Goal: Communication & Community: Answer question/provide support

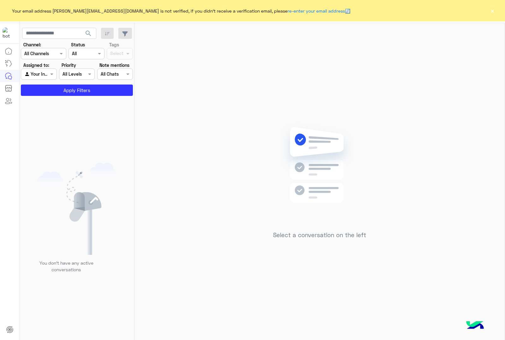
click at [492, 10] on button "×" at bounding box center [492, 11] width 6 height 6
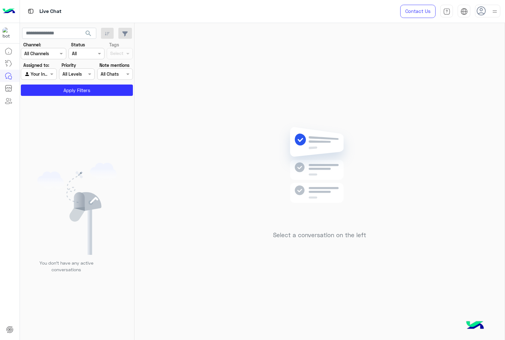
click at [485, 10] on icon at bounding box center [481, 10] width 9 height 9
click at [485, 10] on icon at bounding box center [481, 11] width 9 height 9
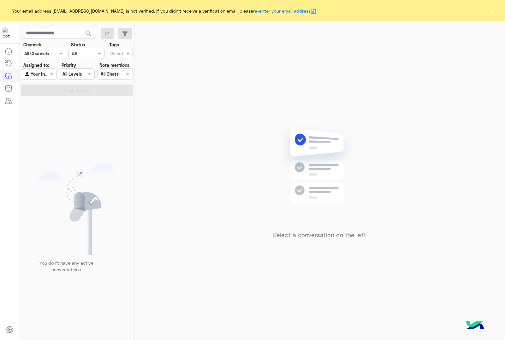
click at [492, 12] on button "×" at bounding box center [492, 11] width 6 height 6
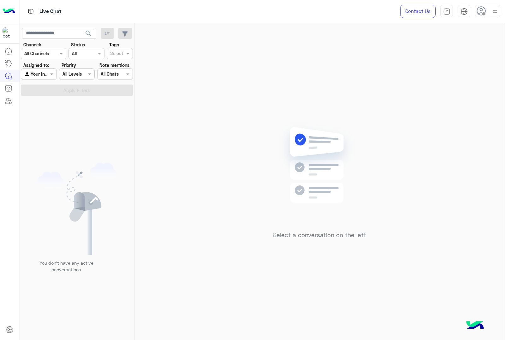
click at [492, 12] on img at bounding box center [495, 12] width 8 height 8
click at [448, 47] on label "Online" at bounding box center [460, 48] width 69 height 11
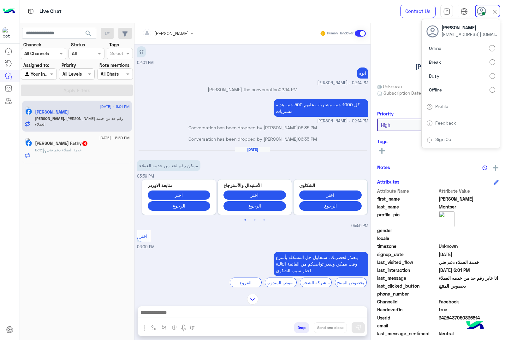
scroll to position [598, 0]
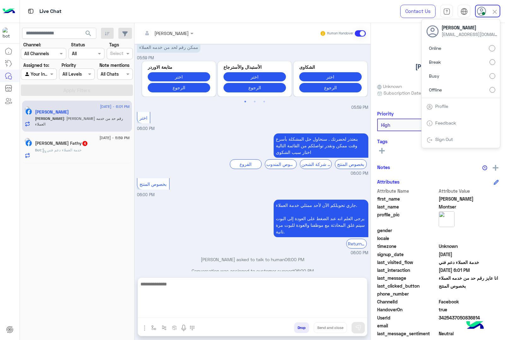
click at [213, 315] on textarea at bounding box center [252, 299] width 229 height 38
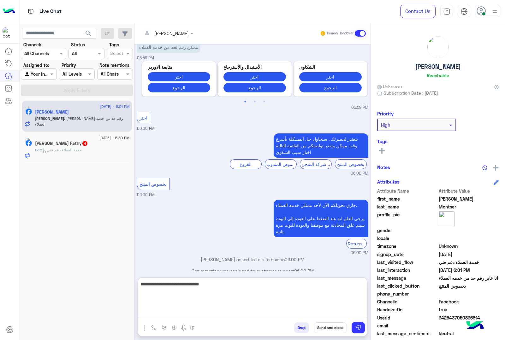
type textarea "**********"
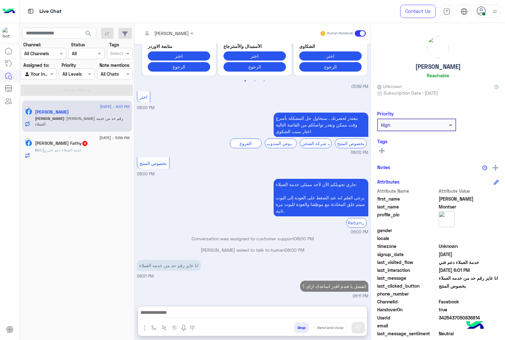
click at [73, 151] on span ": خدمة العملاء دعم فني" at bounding box center [61, 150] width 40 height 5
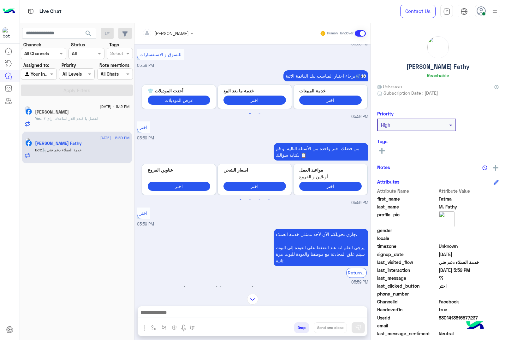
scroll to position [631, 0]
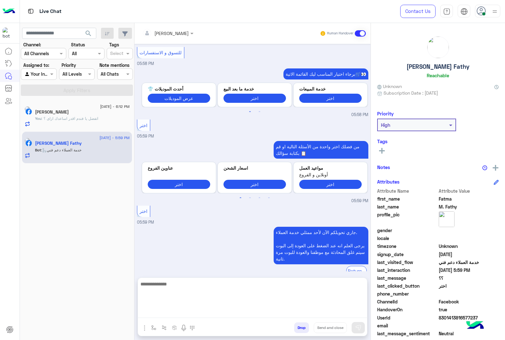
click at [183, 310] on textarea at bounding box center [252, 299] width 229 height 38
type textarea "**********"
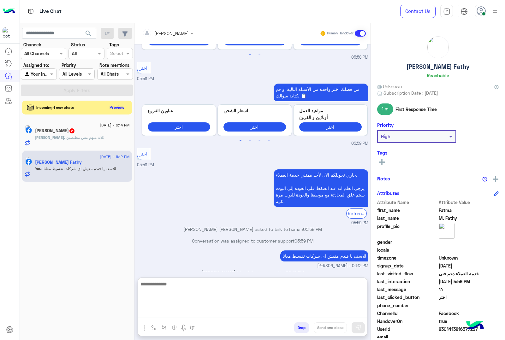
scroll to position [691, 0]
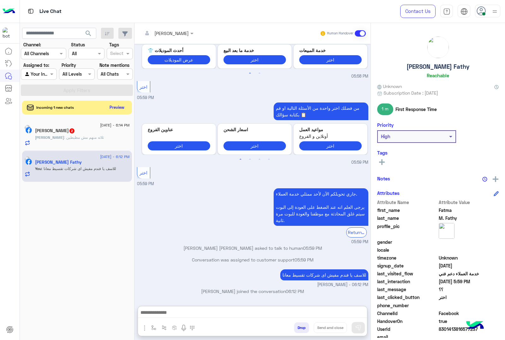
click at [95, 137] on span ": ثلاثه منهم مش مظبطين" at bounding box center [84, 137] width 40 height 5
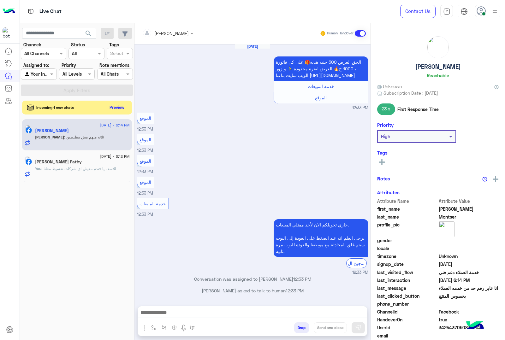
scroll to position [508, 0]
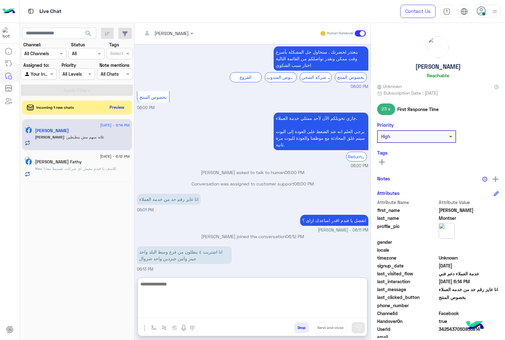
click at [210, 313] on textarea at bounding box center [252, 299] width 229 height 38
type textarea "**********"
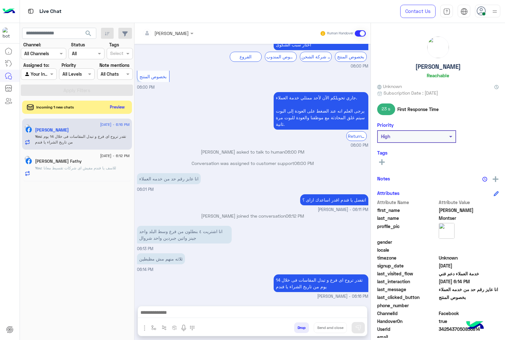
click at [119, 110] on button "Preview" at bounding box center [118, 107] width 20 height 9
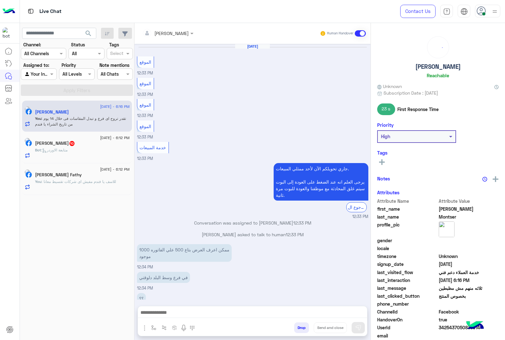
scroll to position [479, 0]
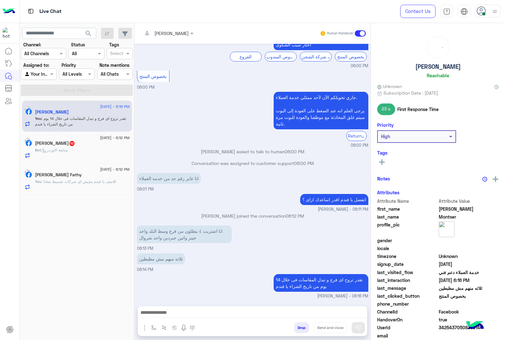
click at [92, 147] on div "Ahmad Elabyad 10" at bounding box center [82, 144] width 95 height 7
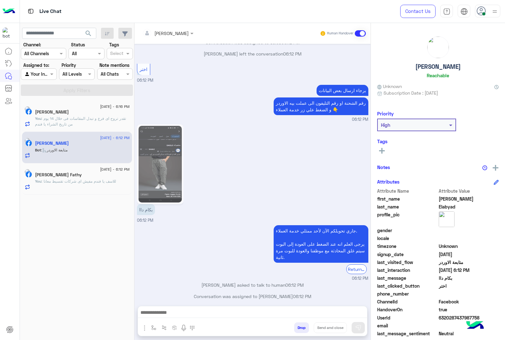
scroll to position [829, 0]
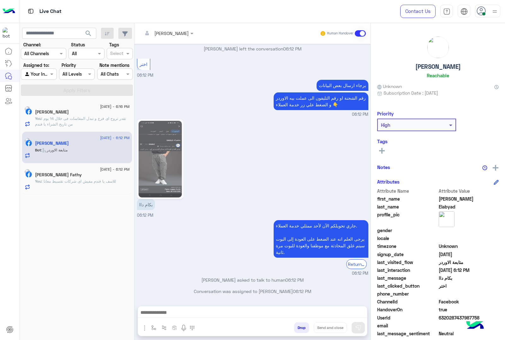
click at [171, 39] on div "abdalla mahmoud Human Handover" at bounding box center [252, 33] width 236 height 21
click at [171, 32] on input "text" at bounding box center [159, 33] width 34 height 7
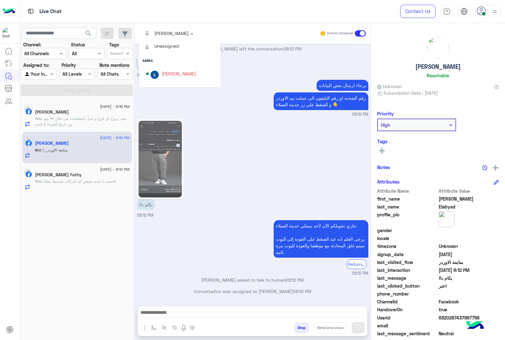
scroll to position [0, 0]
click at [175, 76] on div "khaled mohamed" at bounding box center [179, 75] width 34 height 7
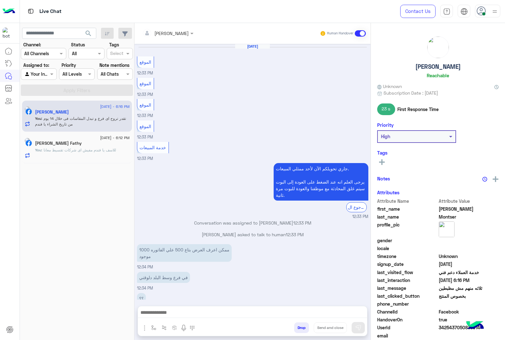
scroll to position [479, 0]
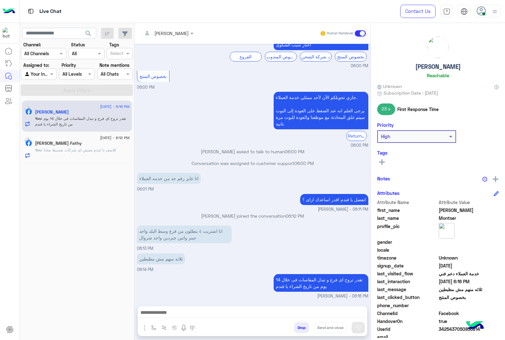
click at [423, 67] on h5 "Mohamed Montser" at bounding box center [437, 66] width 45 height 7
copy h5 "Mohamed Montser"
click at [455, 329] on span "3425437050836814" at bounding box center [469, 329] width 60 height 7
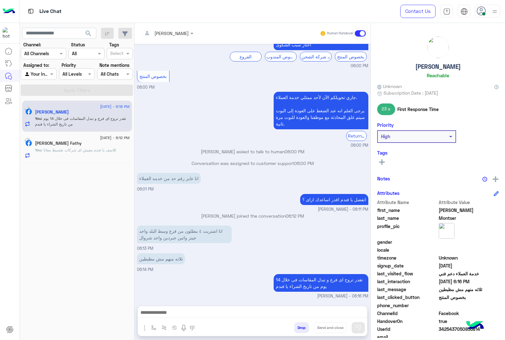
click at [455, 329] on span "3425437050836814" at bounding box center [469, 329] width 60 height 7
copy span "3425437050836814"
drag, startPoint x: 90, startPoint y: 145, endPoint x: 239, endPoint y: 144, distance: 148.3
click at [90, 145] on div "Fatma M. Fathy" at bounding box center [82, 144] width 95 height 7
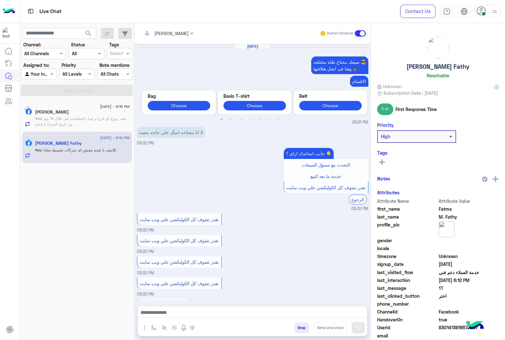
scroll to position [590, 0]
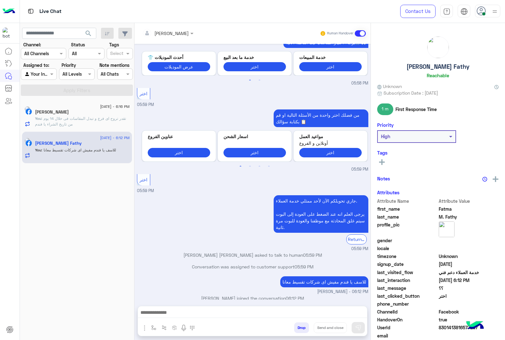
click at [436, 65] on h5 "Fatma M. Fathy" at bounding box center [438, 66] width 63 height 7
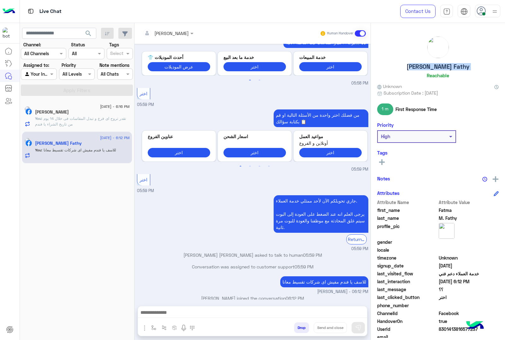
copy h5 "Fatma M. Fathy"
click at [444, 328] on span "8301413816577237" at bounding box center [469, 329] width 60 height 7
copy span "8301413816577237"
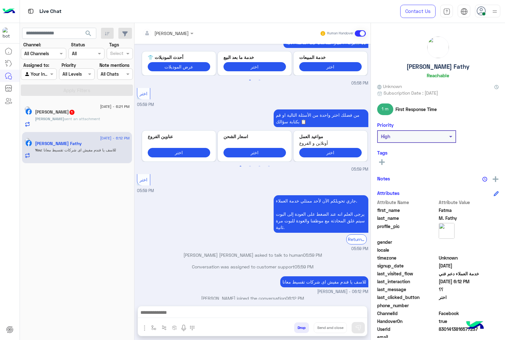
click at [86, 122] on p "Mohamed sent an attachment" at bounding box center [67, 119] width 65 height 6
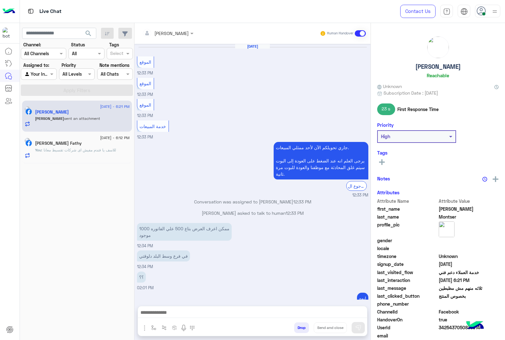
scroll to position [484, 0]
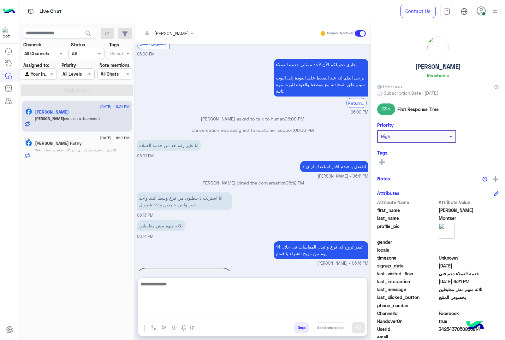
click at [182, 316] on textarea at bounding box center [252, 299] width 229 height 38
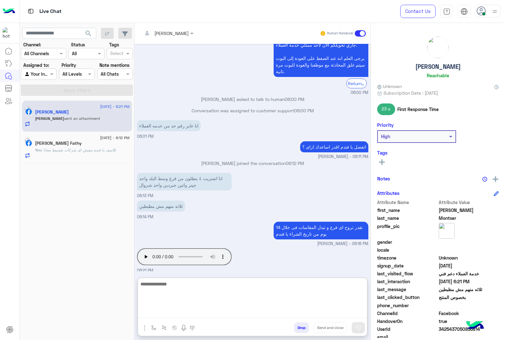
scroll to position [513, 0]
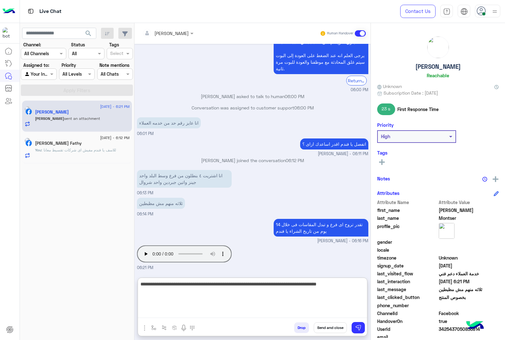
type textarea "**********"
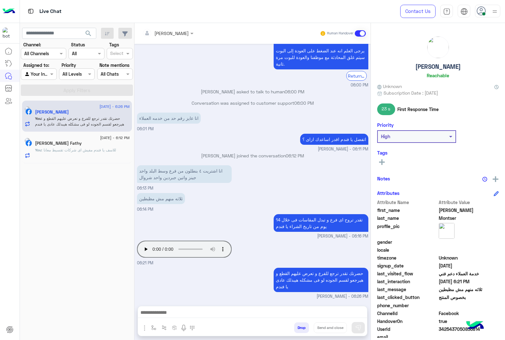
click at [69, 152] on span ": للاسف يا فندم مفيش اى شركات تقسيط معانا" at bounding box center [78, 150] width 75 height 5
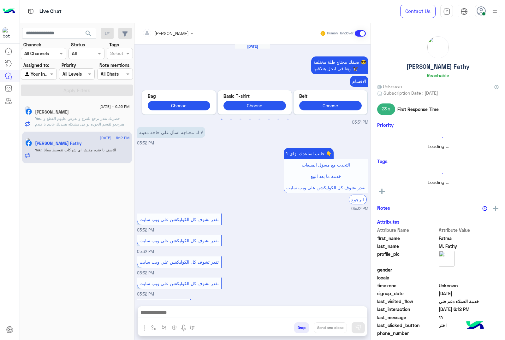
scroll to position [590, 0]
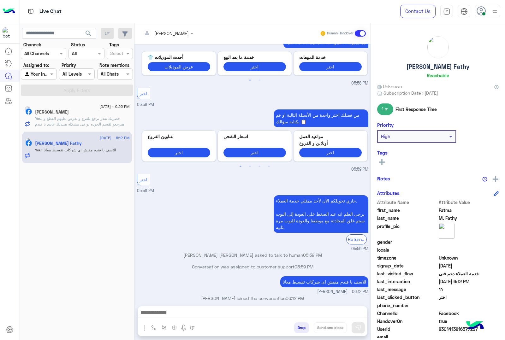
click at [99, 105] on span "2 September - 6:26 PM" at bounding box center [114, 107] width 30 height 6
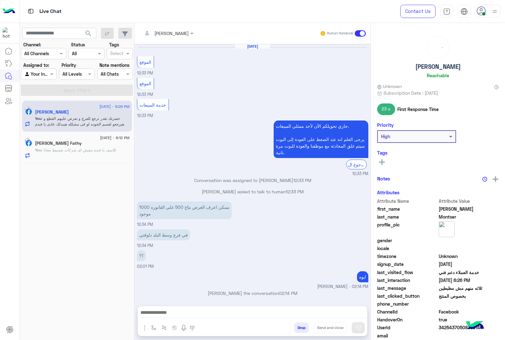
scroll to position [496, 0]
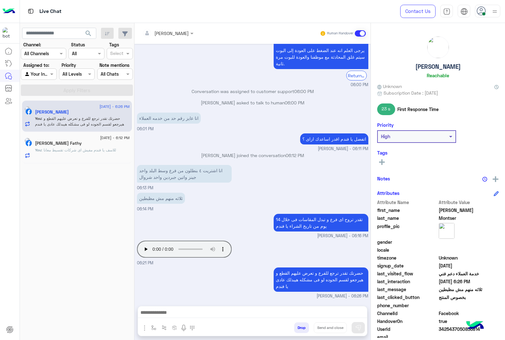
click at [100, 149] on span ": للاسف يا فندم مفيش اى شركات تقسيط معانا" at bounding box center [78, 150] width 75 height 5
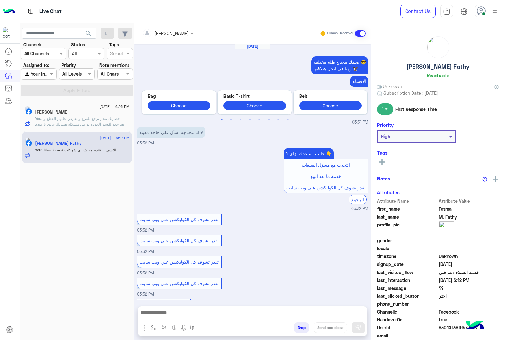
scroll to position [590, 0]
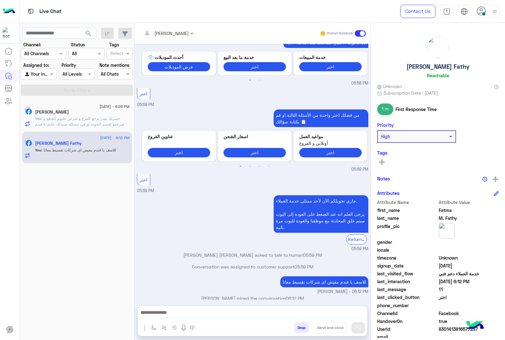
click at [87, 119] on span ": حضرتك تقدر ترجع للفرع و تعرض عليهم القطع و هيرجعو لقسم الجوده لو فى مشكله هيب…" at bounding box center [79, 121] width 89 height 10
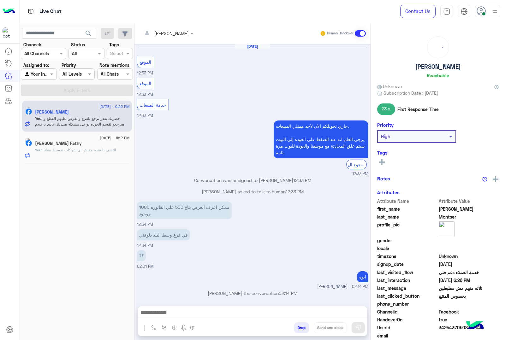
scroll to position [496, 0]
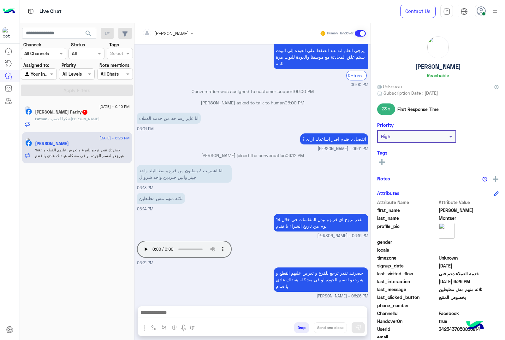
click at [98, 119] on div "Fatma : شكرا لحضرتك" at bounding box center [82, 121] width 95 height 11
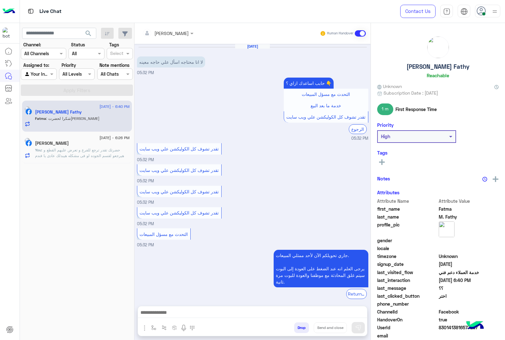
scroll to position [540, 0]
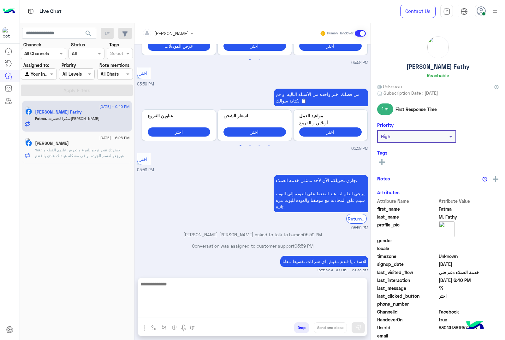
click at [188, 312] on textarea at bounding box center [252, 299] width 229 height 38
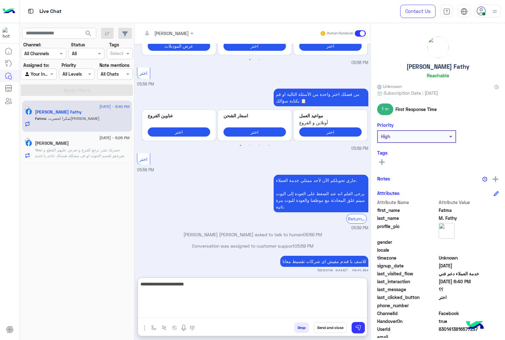
type textarea "**********"
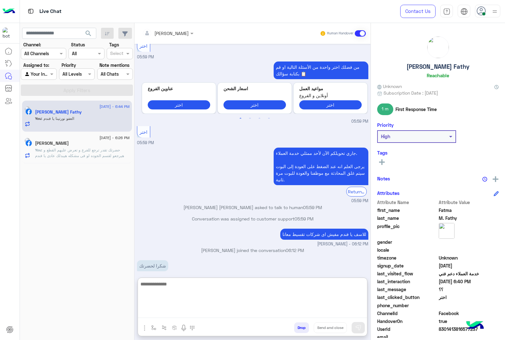
scroll to position [588, 0]
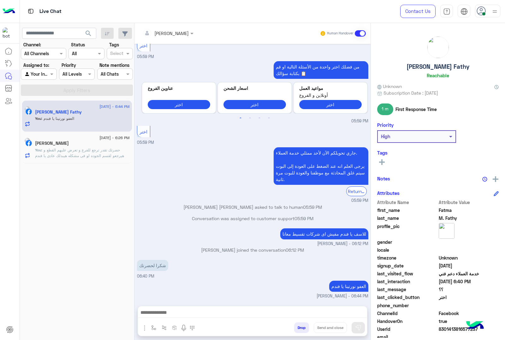
drag, startPoint x: 340, startPoint y: 136, endPoint x: 504, endPoint y: 84, distance: 172.8
click at [477, 136] on mat-drawer-container "abdalla mahmoud Human Handover Sep 2, 2025 لا انا محتاجه اسأل علي حاجه معينه 05…" at bounding box center [319, 183] width 371 height 320
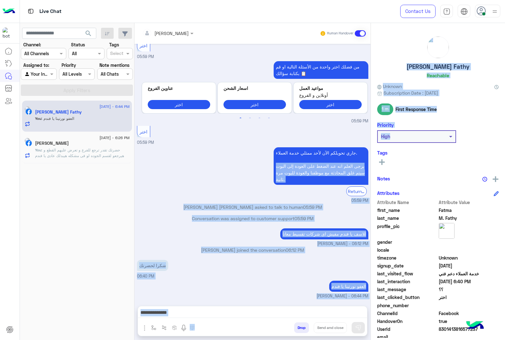
scroll to position [560, 0]
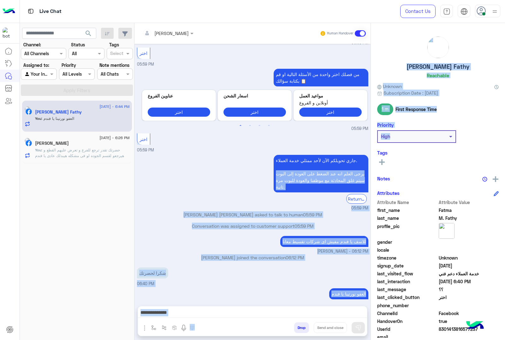
click at [155, 189] on div "جاري تحويلكم الآن لأحد ممثلي خدمة العملاء. يرجى العلم انه عند الضغط على العودة …" at bounding box center [252, 182] width 231 height 58
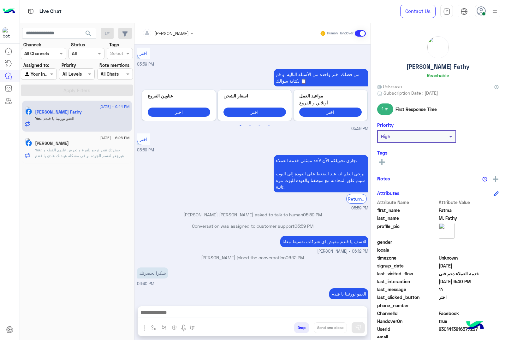
click at [303, 330] on button "Drop" at bounding box center [301, 328] width 15 height 11
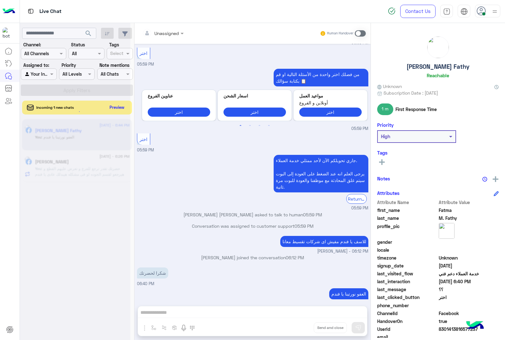
scroll to position [571, 0]
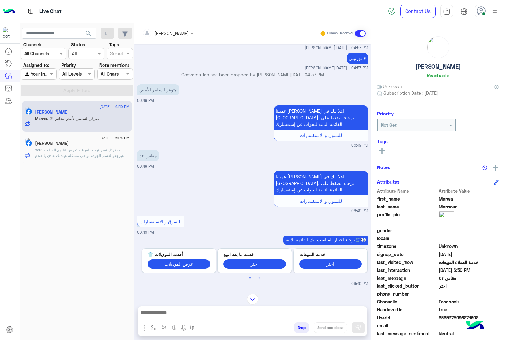
scroll to position [477, 0]
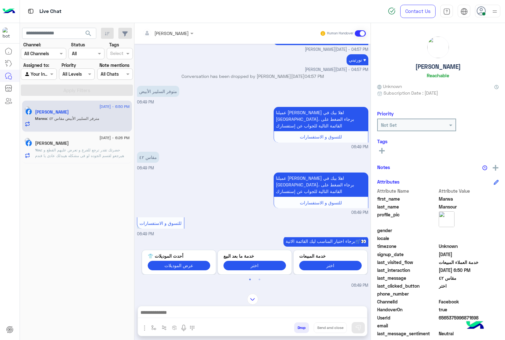
click at [162, 35] on input "text" at bounding box center [159, 33] width 34 height 7
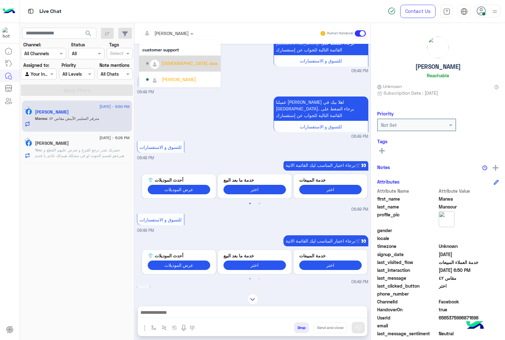
scroll to position [634, 0]
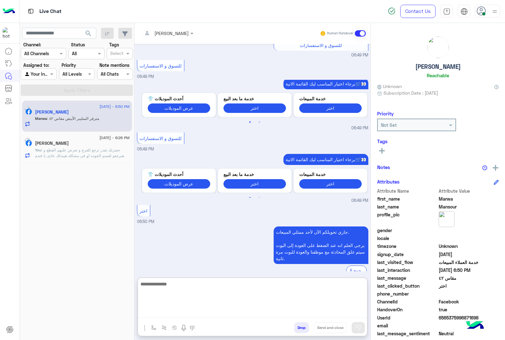
click at [198, 312] on textarea at bounding box center [252, 299] width 229 height 38
type textarea "**********"
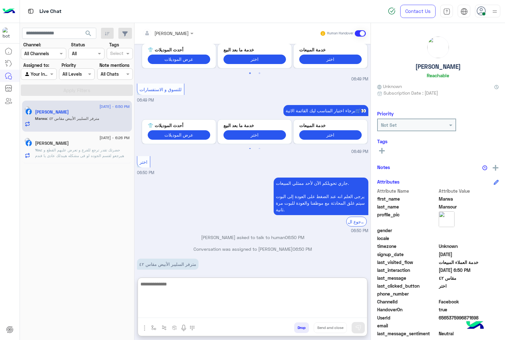
scroll to position [695, 0]
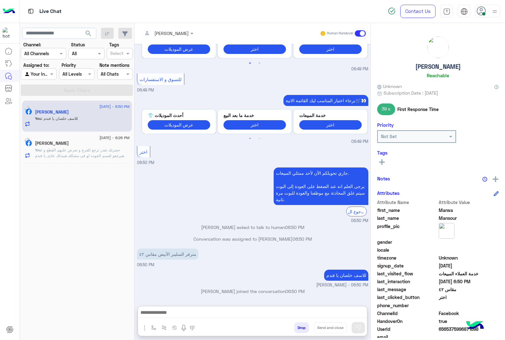
click at [436, 65] on h5 "Marwa Mansour" at bounding box center [437, 66] width 45 height 7
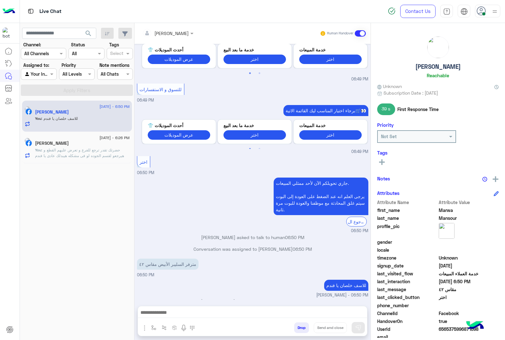
click at [436, 65] on h5 "Marwa Mansour" at bounding box center [437, 66] width 45 height 7
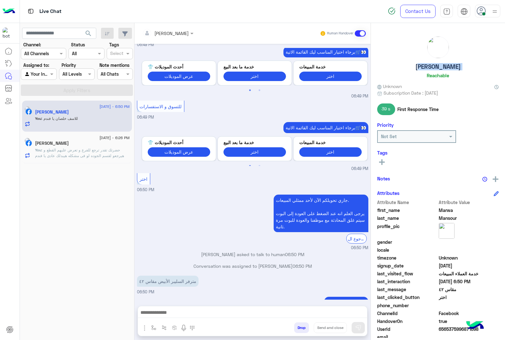
click at [436, 65] on h5 "Marwa Mansour" at bounding box center [437, 66] width 45 height 7
copy h5 "Marwa Mansour"
click at [441, 329] on span "6565375996871698" at bounding box center [469, 329] width 60 height 7
copy span "6565375996871698"
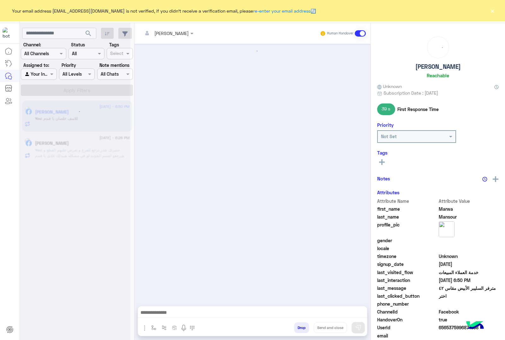
click at [493, 13] on button "×" at bounding box center [492, 11] width 6 height 6
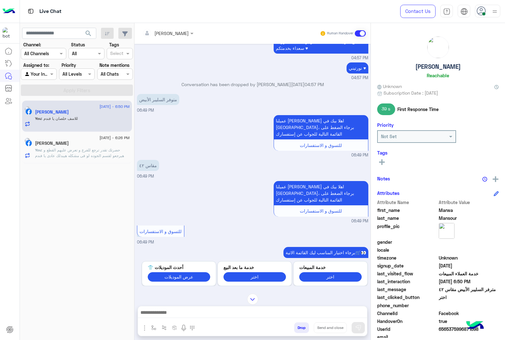
scroll to position [614, 0]
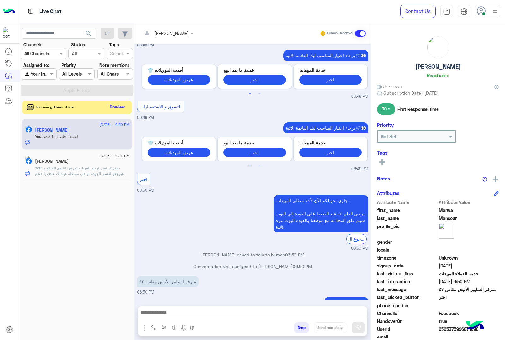
click at [120, 108] on button "Preview" at bounding box center [118, 107] width 20 height 9
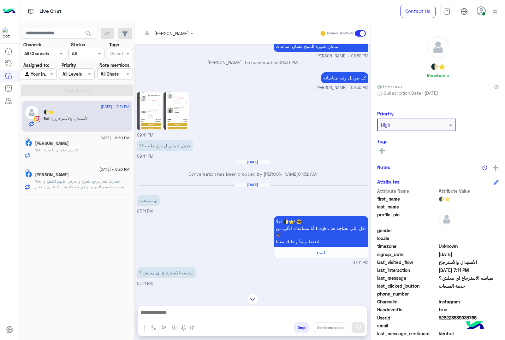
scroll to position [737, 0]
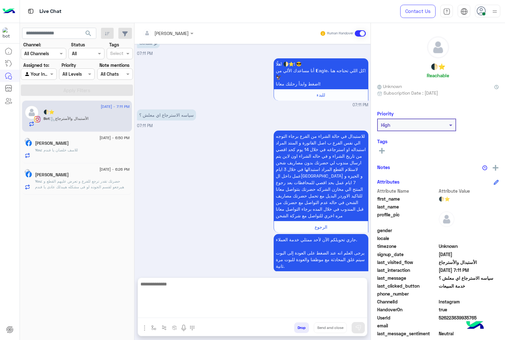
click at [209, 315] on textarea at bounding box center [252, 299] width 229 height 38
type textarea "**********"
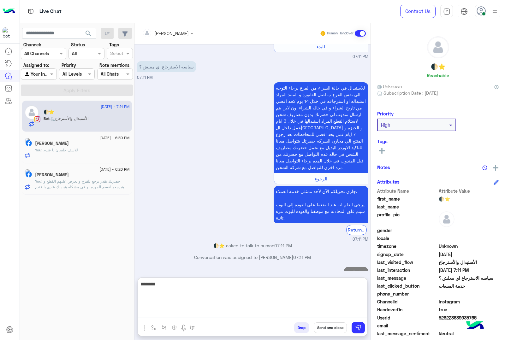
scroll to position [797, 0]
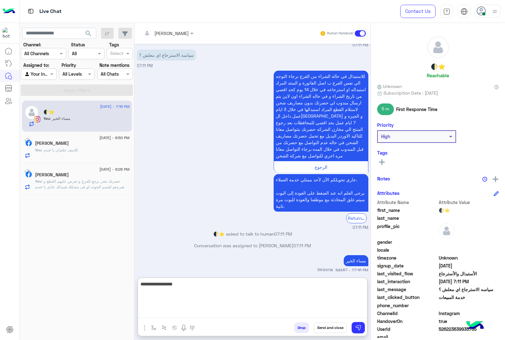
type textarea "**********"
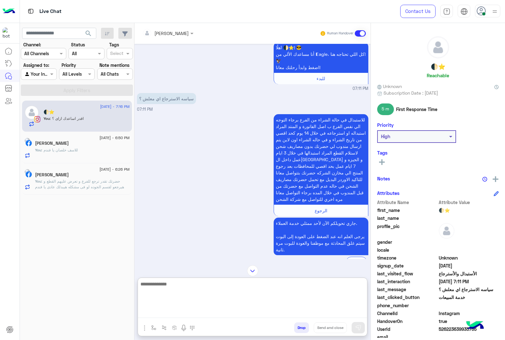
scroll to position [817, 0]
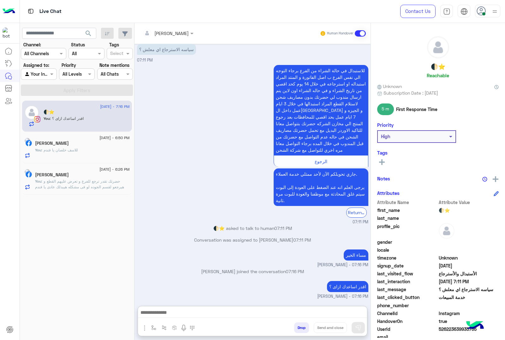
click at [89, 142] on div "Marwa Mansour" at bounding box center [82, 144] width 95 height 7
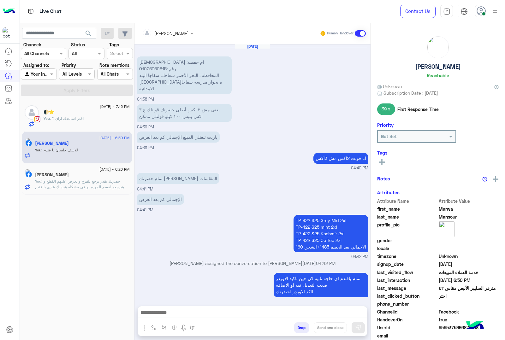
scroll to position [614, 0]
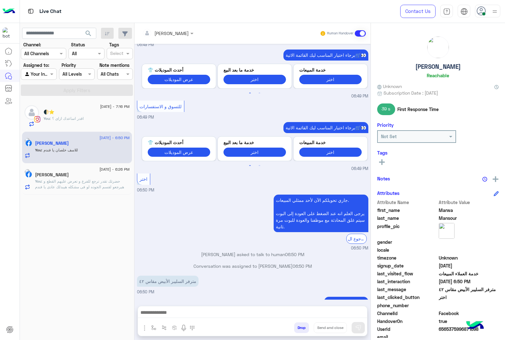
click at [301, 333] on button "Drop" at bounding box center [301, 328] width 15 height 11
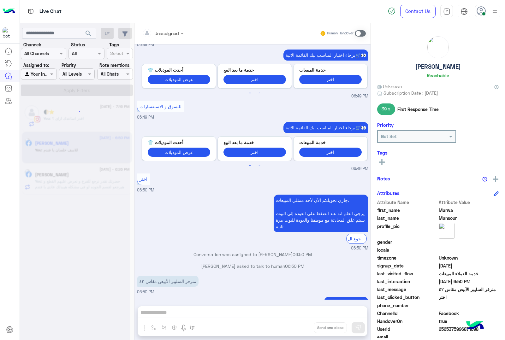
scroll to position [626, 0]
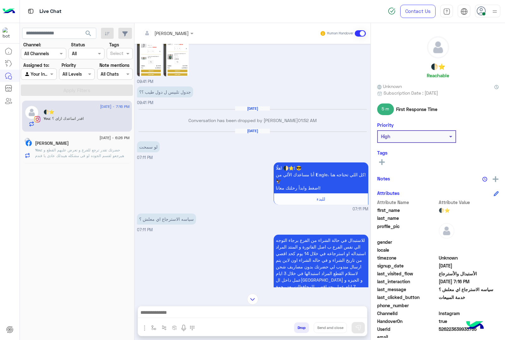
scroll to position [565, 0]
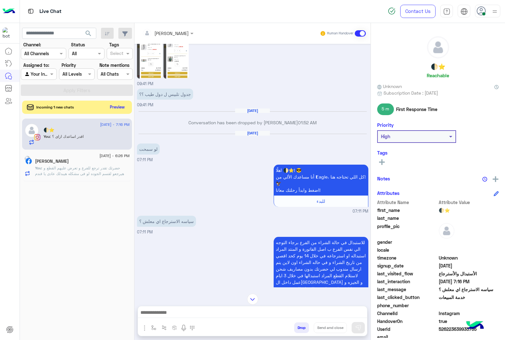
click at [125, 104] on button "Preview" at bounding box center [118, 107] width 20 height 9
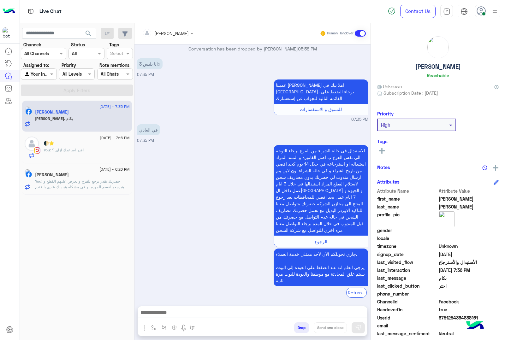
scroll to position [685, 0]
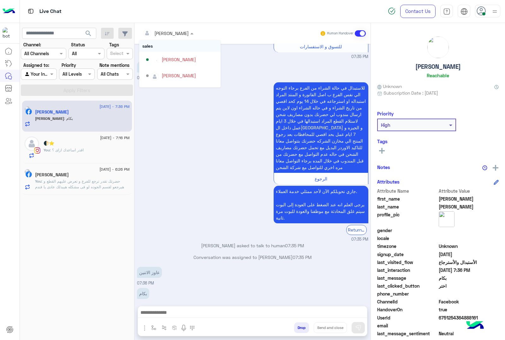
click at [167, 33] on input "text" at bounding box center [159, 33] width 34 height 7
click at [184, 80] on div "khaled mohamed" at bounding box center [181, 75] width 71 height 11
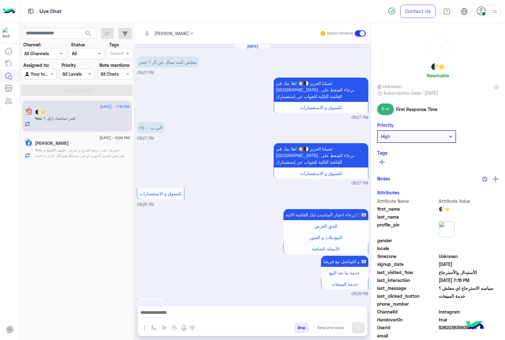
scroll to position [723, 0]
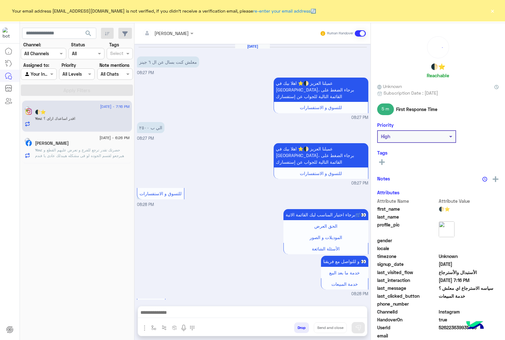
scroll to position [723, 0]
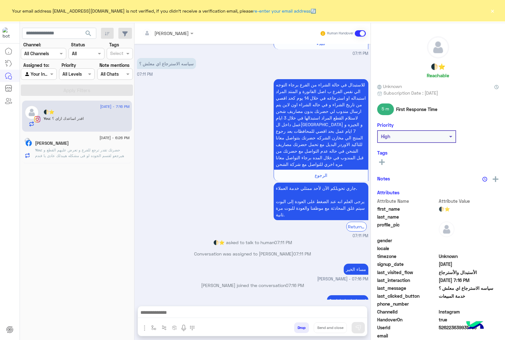
click at [493, 9] on button "×" at bounding box center [492, 11] width 6 height 6
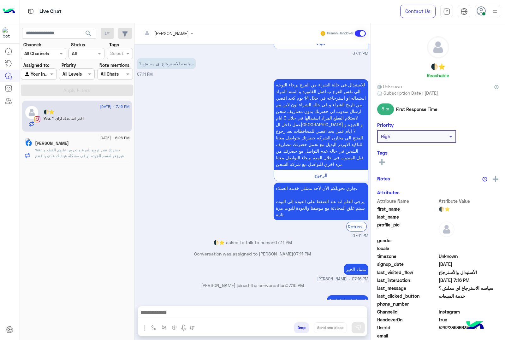
click at [92, 147] on div "[PERSON_NAME]" at bounding box center [82, 144] width 95 height 7
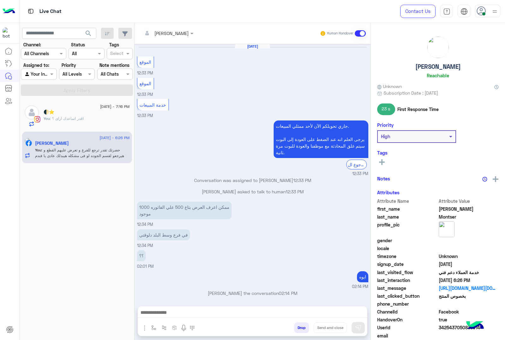
scroll to position [496, 0]
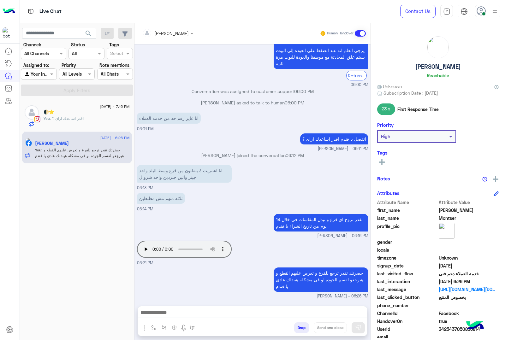
click at [299, 326] on button "Drop" at bounding box center [301, 328] width 15 height 11
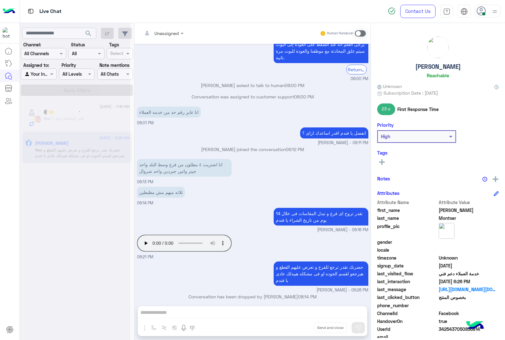
scroll to position [508, 0]
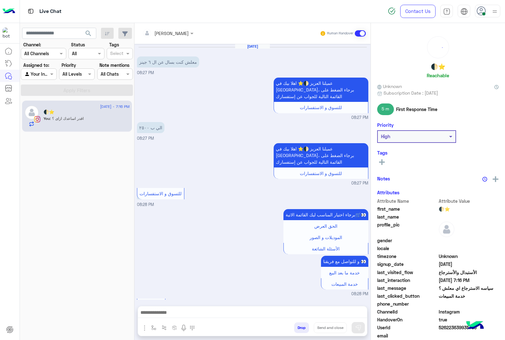
scroll to position [723, 0]
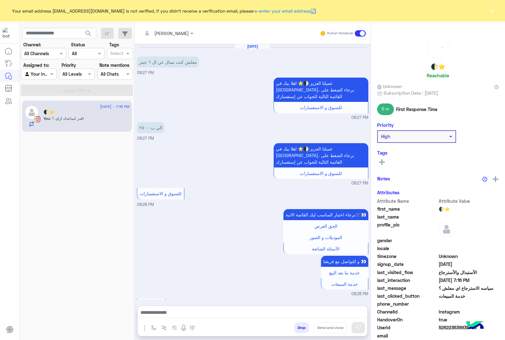
scroll to position [723, 0]
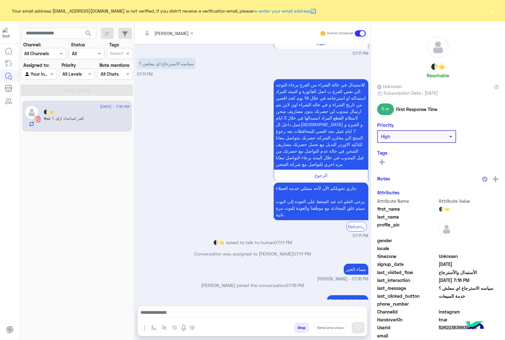
click at [493, 10] on button "×" at bounding box center [492, 11] width 6 height 6
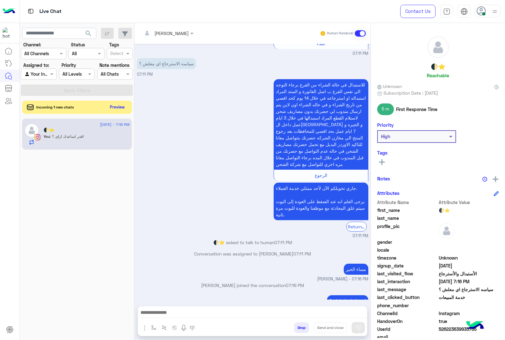
click at [126, 104] on button "Preview" at bounding box center [118, 107] width 20 height 9
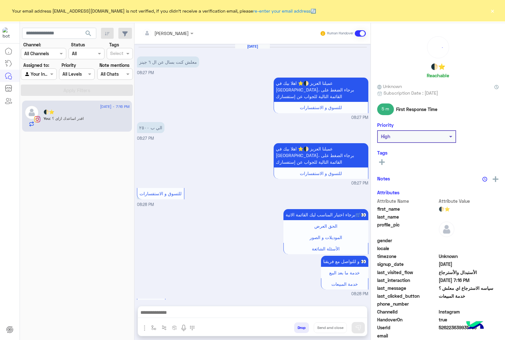
scroll to position [723, 0]
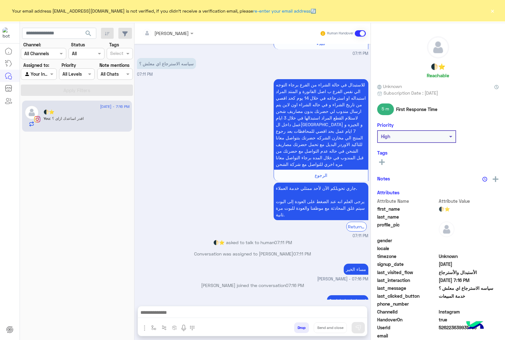
click at [490, 11] on button "×" at bounding box center [492, 11] width 6 height 6
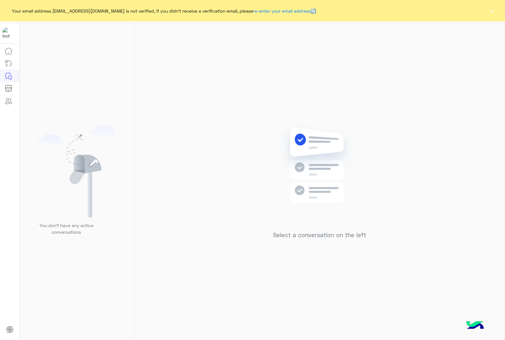
click at [492, 10] on button "×" at bounding box center [492, 11] width 6 height 6
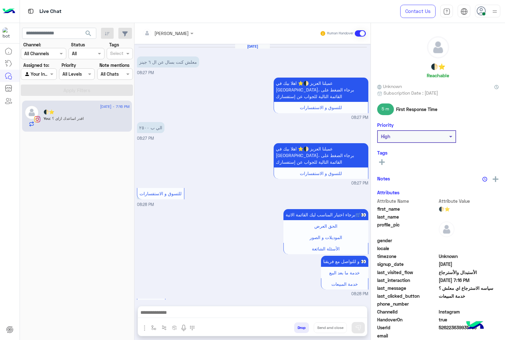
scroll to position [723, 0]
